Goal: Task Accomplishment & Management: Manage account settings

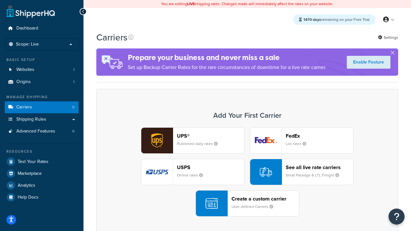
click at [247, 172] on div "UPS® Published daily rates FedEx List rates USPS Online rates See all live rate…" at bounding box center [247, 172] width 288 height 89
click at [320, 136] on header "FedEx" at bounding box center [319, 136] width 67 height 6
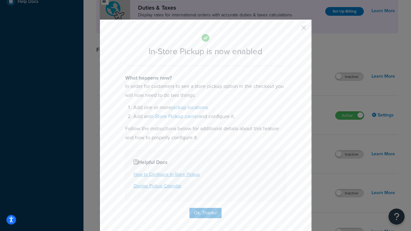
click at [294, 30] on button "button" at bounding box center [295, 30] width 2 height 2
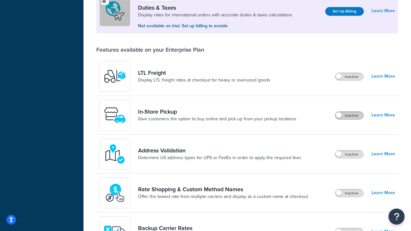
scroll to position [196, 0]
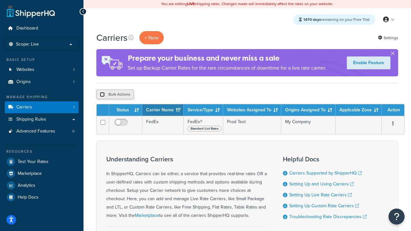
click at [102, 95] on input "checkbox" at bounding box center [102, 94] width 5 height 5
checkbox input "true"
click at [173, 95] on button "Delete" at bounding box center [171, 95] width 22 height 10
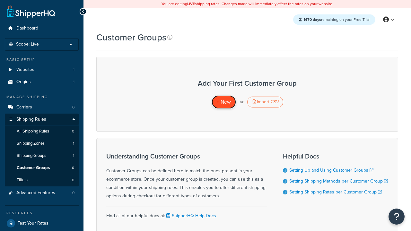
click at [224, 102] on span "+ New" at bounding box center [224, 101] width 14 height 7
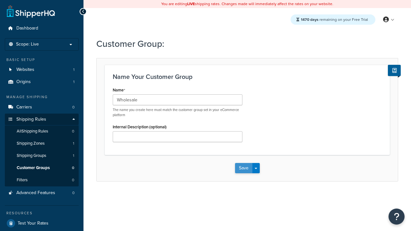
type input "Wholesale"
click at [243, 168] on button "Save" at bounding box center [243, 168] width 17 height 10
type input "Retail"
click at [243, 168] on button "Save" at bounding box center [243, 168] width 17 height 10
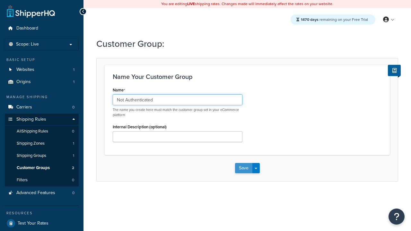
type input "Not Authenticated"
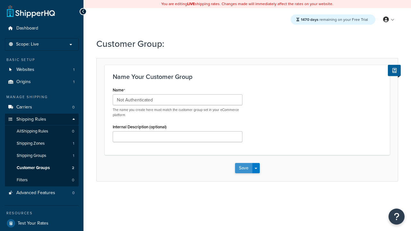
click at [243, 168] on button "Save" at bounding box center [243, 168] width 17 height 10
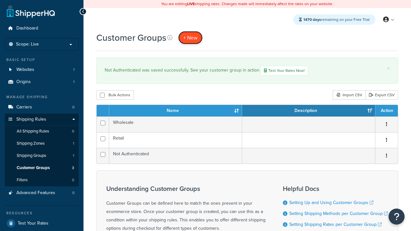
click at [190, 38] on span "+ New" at bounding box center [190, 37] width 14 height 7
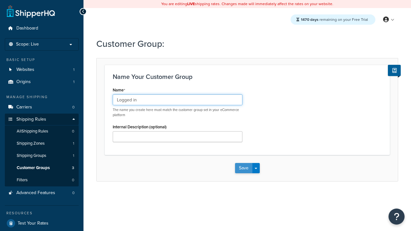
type input "Logged in"
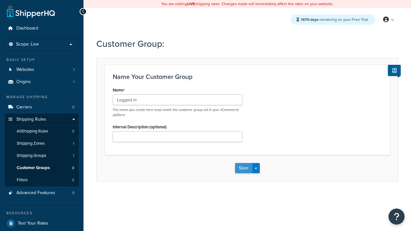
click at [243, 168] on button "Save" at bounding box center [243, 168] width 17 height 10
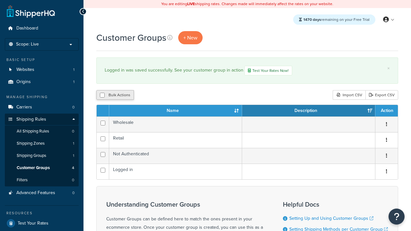
click at [115, 96] on button "Bulk Actions" at bounding box center [115, 95] width 38 height 10
checkbox input "true"
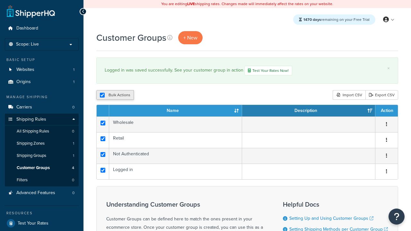
checkbox input "true"
click at [0, 0] on button "Duplicate" at bounding box center [0, 0] width 0 height 0
